Goal: Find specific page/section

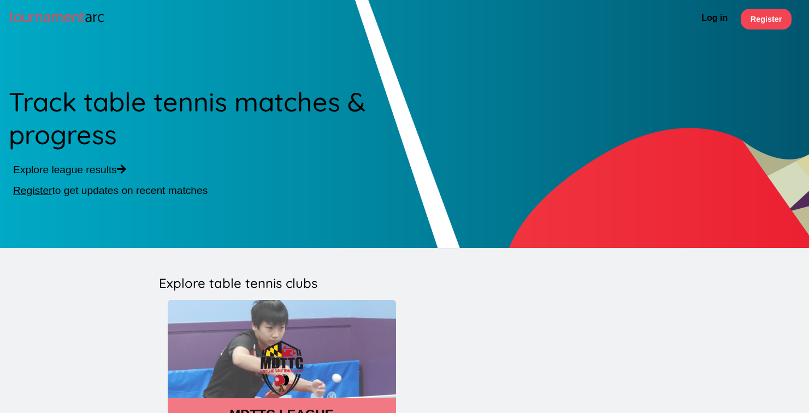
click at [236, 372] on img at bounding box center [282, 369] width 228 height 138
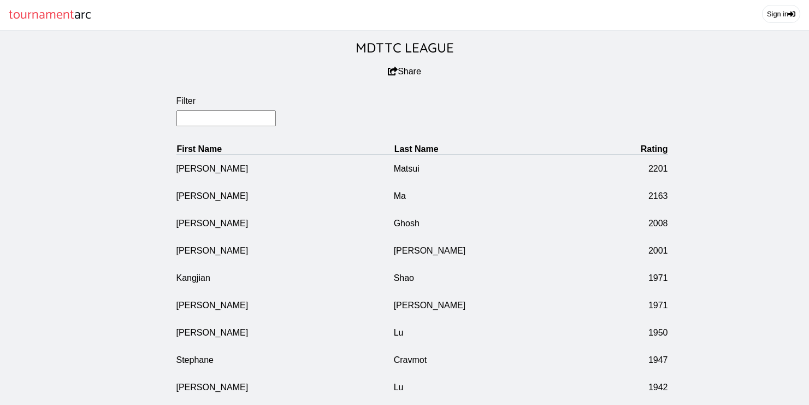
click at [224, 126] on input "Filter" at bounding box center [226, 118] width 100 height 16
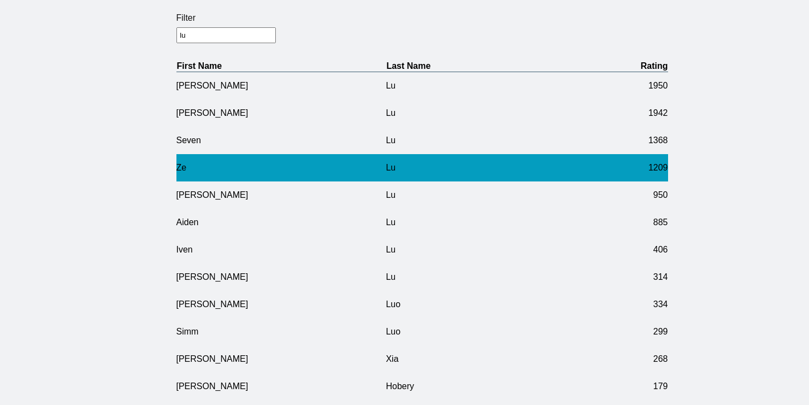
scroll to position [89, 0]
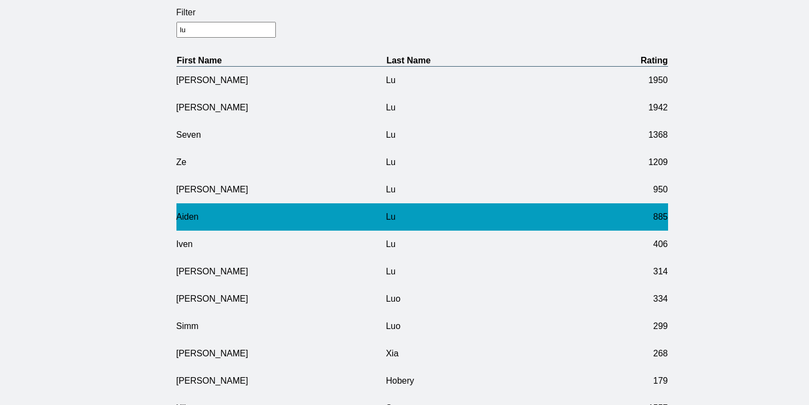
type input "lu"
click at [183, 231] on td "Aiden" at bounding box center [281, 216] width 210 height 27
